Goal: Transaction & Acquisition: Purchase product/service

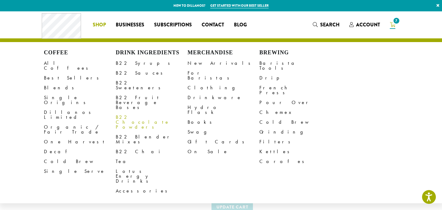
click at [136, 112] on link "B22 Chocolate Powders" at bounding box center [152, 122] width 72 height 20
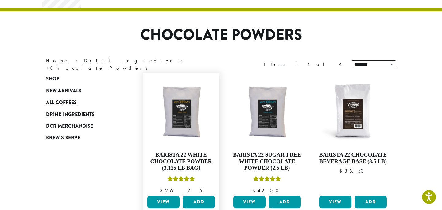
scroll to position [36, 0]
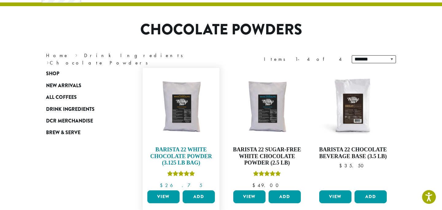
click at [177, 105] on img at bounding box center [181, 106] width 71 height 71
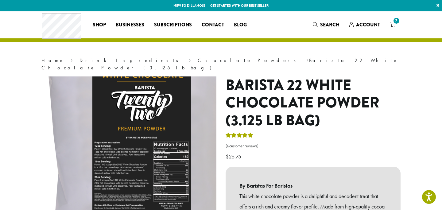
click at [120, 166] on img at bounding box center [138, 124] width 369 height 369
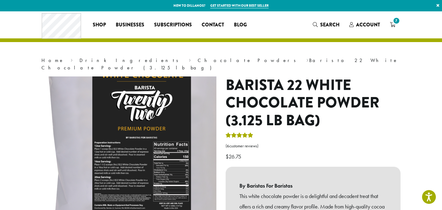
click at [120, 166] on img at bounding box center [138, 124] width 369 height 369
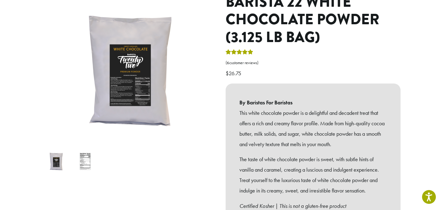
scroll to position [84, 0]
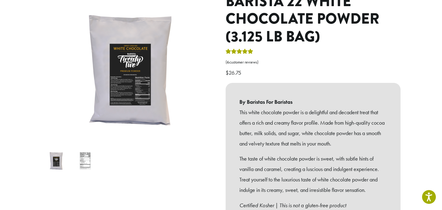
click at [84, 154] on img at bounding box center [85, 161] width 24 height 24
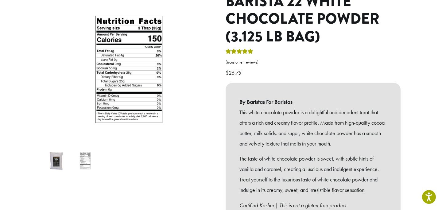
click at [143, 165] on ol at bounding box center [128, 160] width 175 height 29
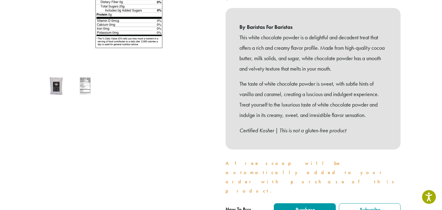
scroll to position [166, 0]
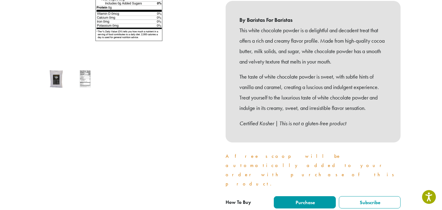
type input "*"
click at [134, 115] on div at bounding box center [129, 69] width 184 height 317
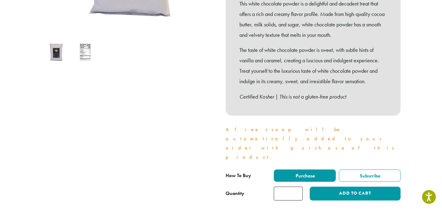
scroll to position [195, 0]
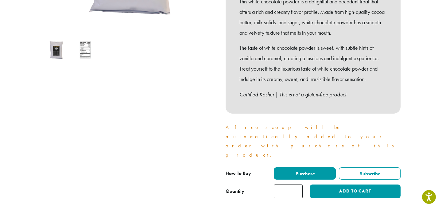
click at [298, 185] on input "*" at bounding box center [288, 192] width 29 height 14
type input "*"
click at [298, 185] on input "*" at bounding box center [288, 192] width 29 height 14
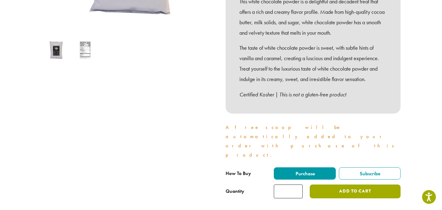
click at [357, 185] on button "Add to cart" at bounding box center [355, 192] width 91 height 14
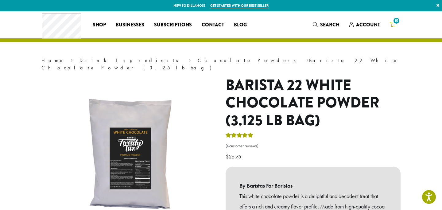
click at [396, 24] on span "10" at bounding box center [397, 21] width 8 height 8
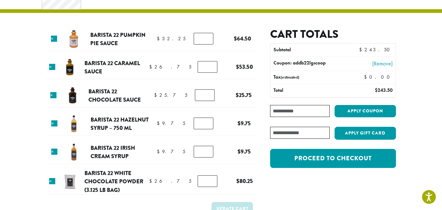
scroll to position [27, 0]
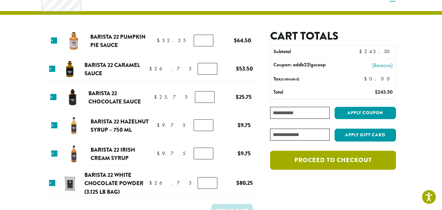
click at [323, 165] on link "Proceed to checkout" at bounding box center [333, 160] width 126 height 19
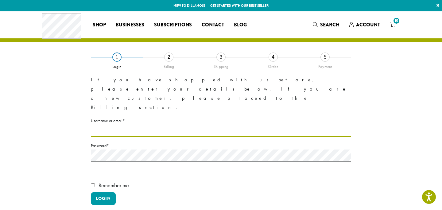
click at [115, 125] on input "Username or email * Required" at bounding box center [221, 131] width 260 height 12
type input "**********"
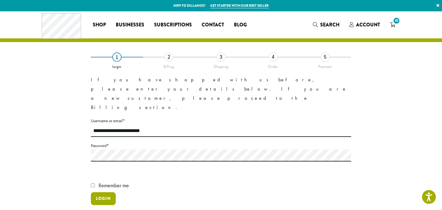
click at [101, 192] on button "Login" at bounding box center [103, 198] width 25 height 13
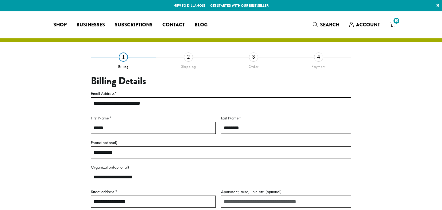
select select "**"
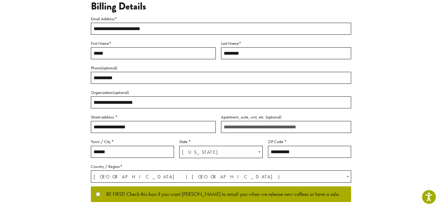
scroll to position [97, 0]
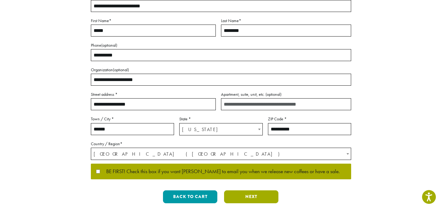
click at [251, 197] on button "Next" at bounding box center [251, 196] width 54 height 13
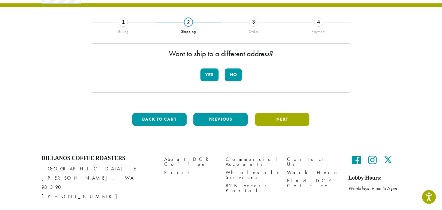
scroll to position [0, 0]
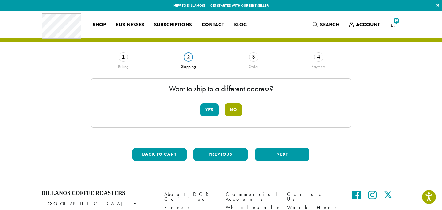
click at [235, 108] on button "No" at bounding box center [233, 110] width 17 height 13
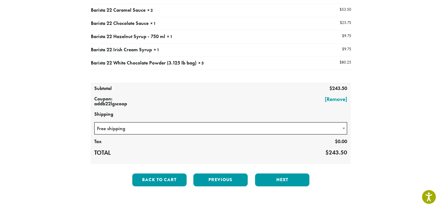
scroll to position [100, 0]
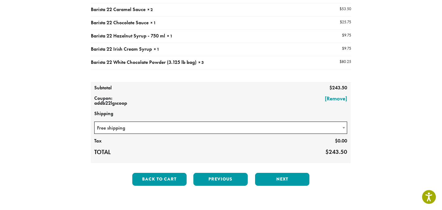
click at [343, 128] on b at bounding box center [344, 128] width 2 height 2
click at [433, 123] on section "**********" at bounding box center [221, 59] width 442 height 294
click at [286, 178] on button "Next" at bounding box center [282, 179] width 54 height 13
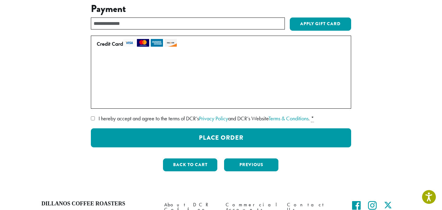
scroll to position [76, 0]
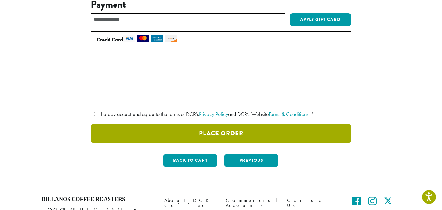
click at [219, 132] on button "Place Order" at bounding box center [221, 133] width 260 height 19
